Goal: Book appointment/travel/reservation

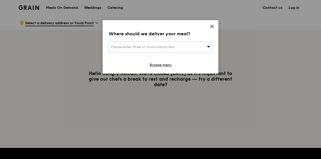
click at [200, 44] on div "Please enter three or more characters" at bounding box center [161, 47] width 104 height 12
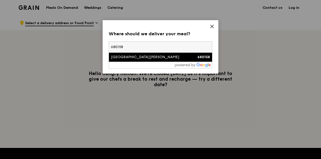
type input "680158"
click at [185, 57] on div "[GEOGRAPHIC_DATA][PERSON_NAME]" at bounding box center [148, 57] width 74 height 5
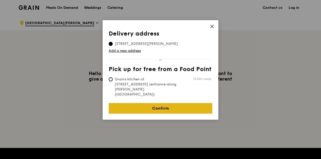
click at [160, 103] on link "Confirm" at bounding box center [161, 108] width 104 height 11
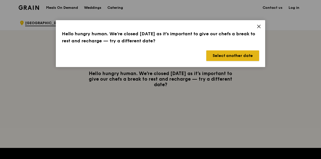
click at [243, 54] on button "Select another date" at bounding box center [232, 55] width 53 height 11
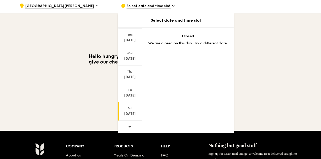
scroll to position [101, 0]
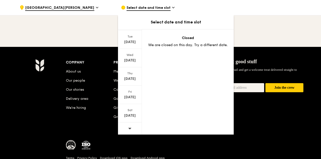
click at [131, 126] on icon at bounding box center [130, 128] width 4 height 4
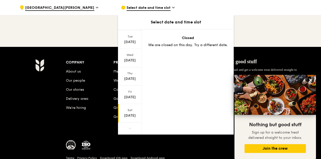
click at [130, 111] on div "[DATE]" at bounding box center [130, 113] width 24 height 18
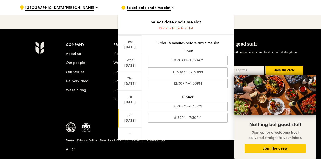
scroll to position [129, 0]
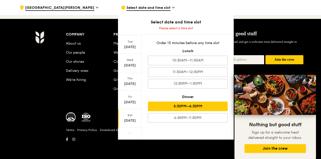
click at [193, 106] on div "5:30PM–6:30PM" at bounding box center [188, 106] width 80 height 10
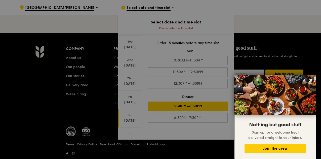
scroll to position [143, 0]
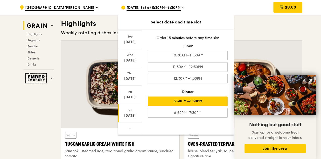
click at [131, 113] on div "[DATE]" at bounding box center [130, 115] width 22 height 5
click at [200, 100] on div "5:30PM–6:30PM" at bounding box center [188, 101] width 80 height 10
click at [258, 51] on div at bounding box center [243, 83] width 118 height 87
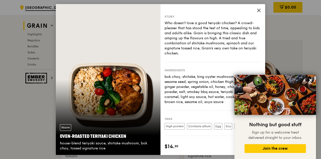
click at [257, 10] on icon at bounding box center [258, 10] width 5 height 5
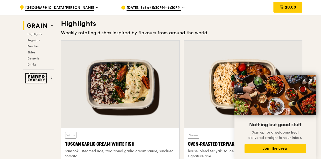
drag, startPoint x: 309, startPoint y: 78, endPoint x: 307, endPoint y: 78, distance: 2.6
click at [309, 78] on icon at bounding box center [310, 80] width 5 height 5
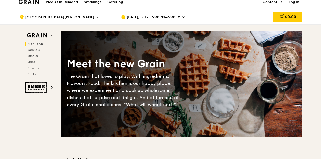
scroll to position [0, 0]
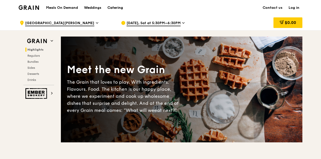
click at [110, 8] on div "Catering" at bounding box center [115, 7] width 16 height 15
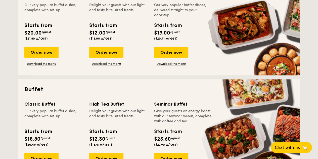
scroll to position [176, 0]
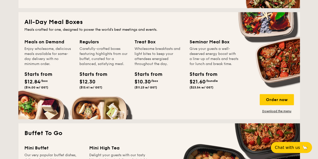
scroll to position [427, 0]
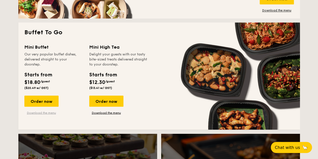
click at [42, 112] on link "Download the menu" at bounding box center [41, 112] width 34 height 4
